Goal: Transaction & Acquisition: Register for event/course

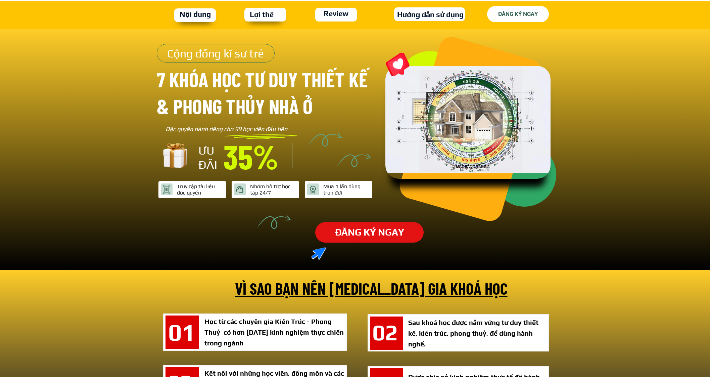
click at [505, 10] on p "ĐĂNG KÝ NGAY" at bounding box center [517, 14] width 61 height 16
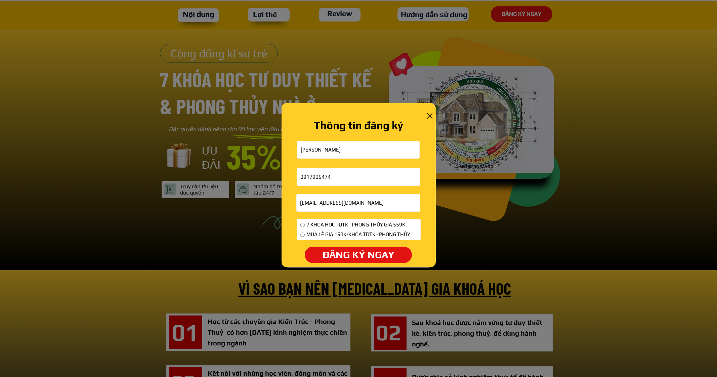
click at [304, 223] on div "7 KHÓA HỌC TDTK - PHONG THỦY GIÁ 559K" at bounding box center [355, 225] width 110 height 8
click at [306, 226] on span "7 KHÓA HỌC TDTK - PHONG THỦY GIÁ 559K" at bounding box center [358, 225] width 104 height 8
radio input "true"
click at [320, 256] on p "ĐĂNG KÝ NGAY" at bounding box center [358, 254] width 107 height 16
